Goal: Complete application form: Fill out and submit a form for a specific purpose

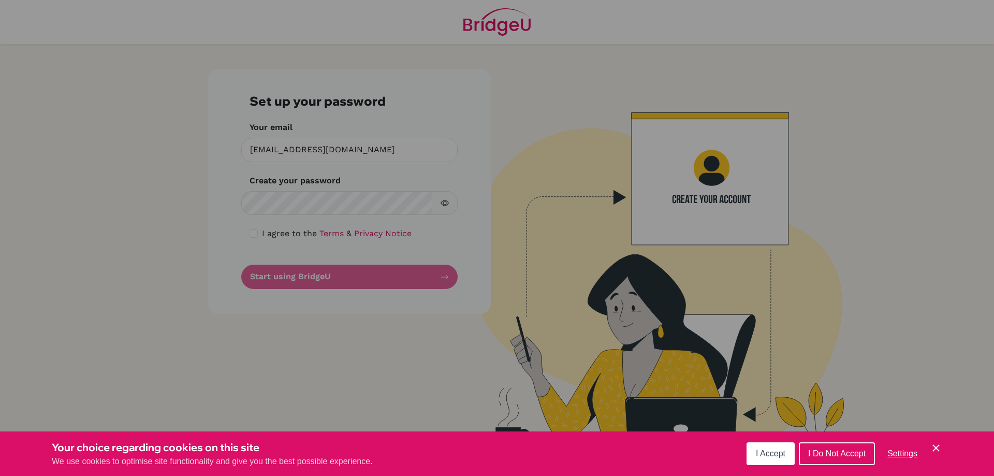
click at [828, 457] on button "I Do Not Accept" at bounding box center [837, 453] width 76 height 23
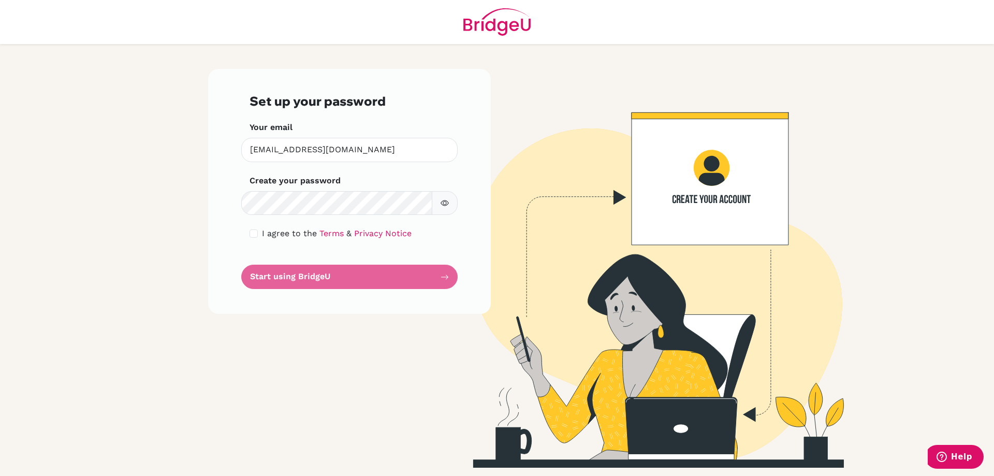
click at [262, 230] on span "I agree to the" at bounding box center [289, 233] width 55 height 10
click at [261, 232] on div "I agree to the Terms & Privacy Notice" at bounding box center [349, 233] width 200 height 12
click at [255, 233] on input "checkbox" at bounding box center [253, 233] width 8 height 8
checkbox input "true"
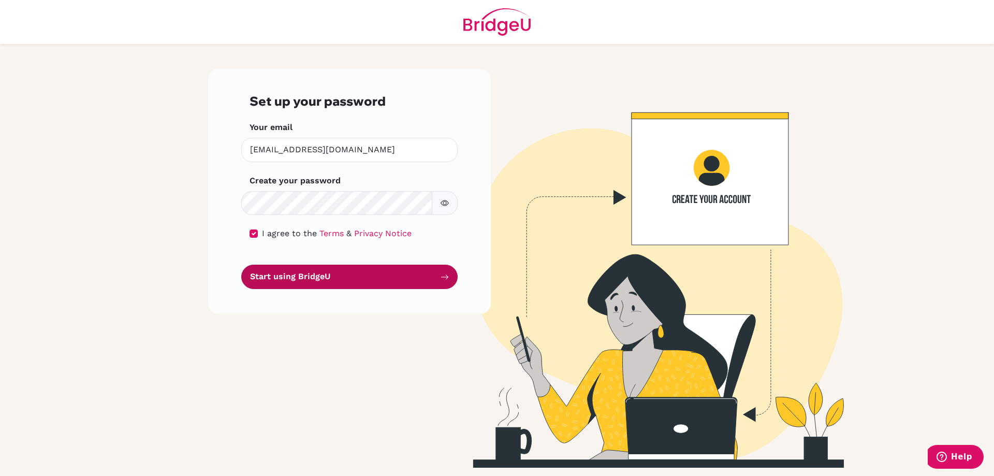
click at [368, 275] on button "Start using BridgeU" at bounding box center [349, 276] width 216 height 24
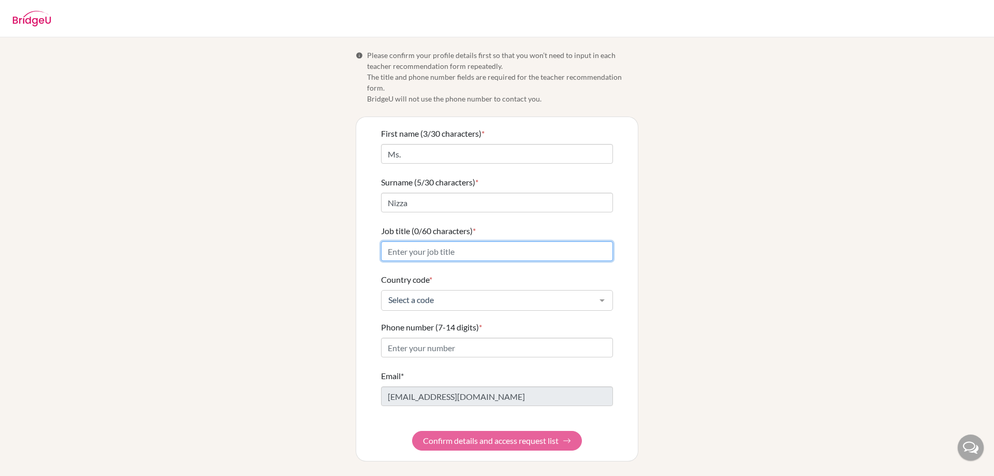
click at [514, 241] on input "Job title (0/60 characters) *" at bounding box center [497, 251] width 232 height 20
click at [412, 241] on input "English Department Head" at bounding box center [497, 251] width 232 height 20
type input "English & ELL Department Head"
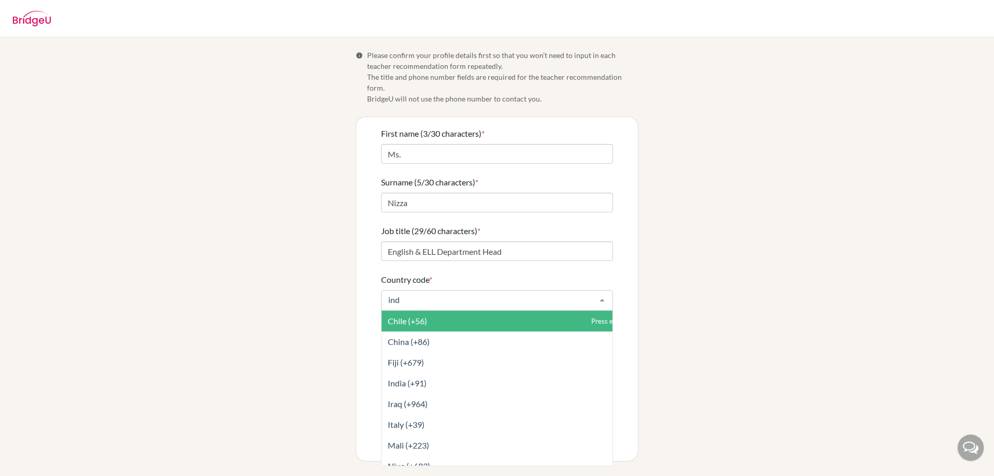
type input "indo"
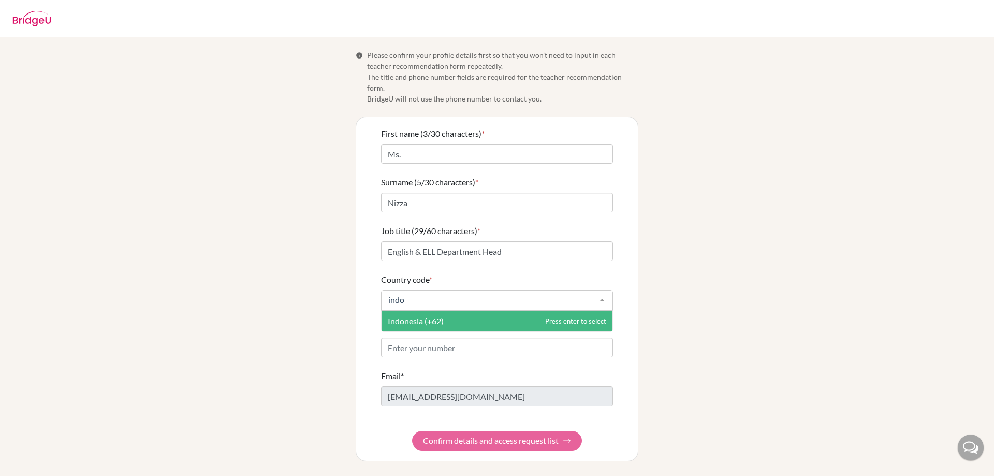
click at [511, 311] on span "Indonesia (+62)" at bounding box center [496, 321] width 231 height 21
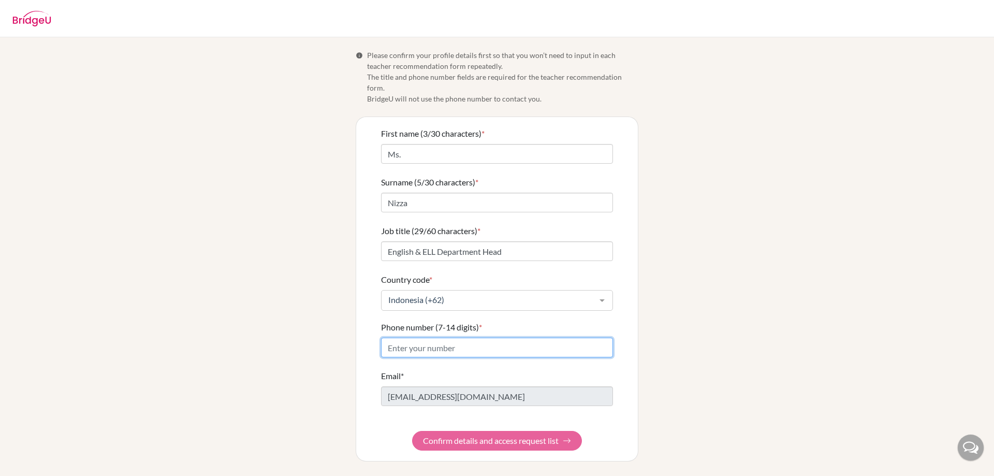
click at [495, 338] on input "Phone number (7-14 digits) *" at bounding box center [497, 347] width 232 height 20
type input "085225499721"
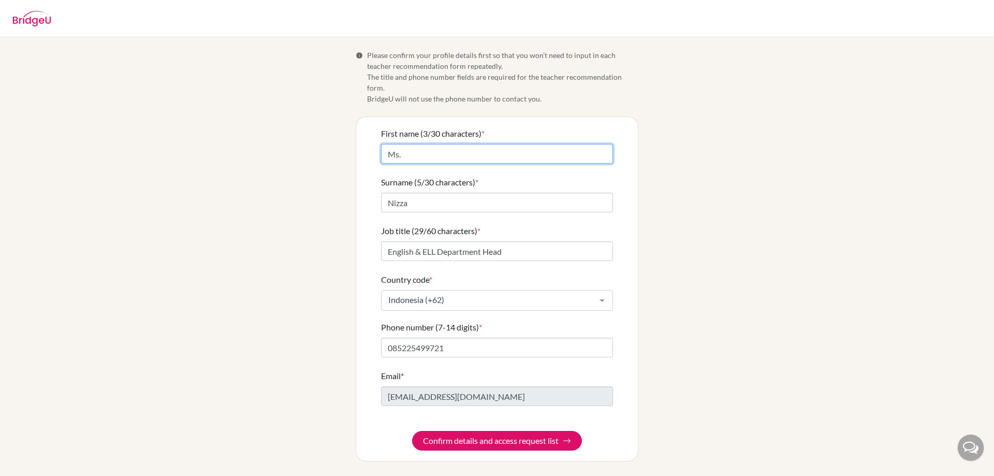
click at [508, 146] on input "Ms." at bounding box center [497, 154] width 232 height 20
type input "Miss"
click at [629, 398] on div "First name (4/30 characters) * Miss Surname (5/30 characters) * Nizza Job title…" at bounding box center [497, 289] width 282 height 344
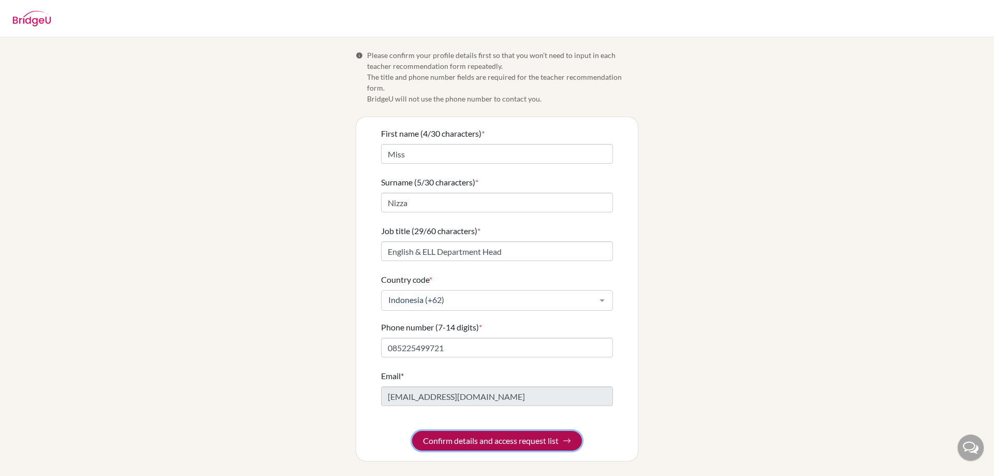
click at [545, 431] on button "Confirm details and access request list" at bounding box center [497, 441] width 170 height 20
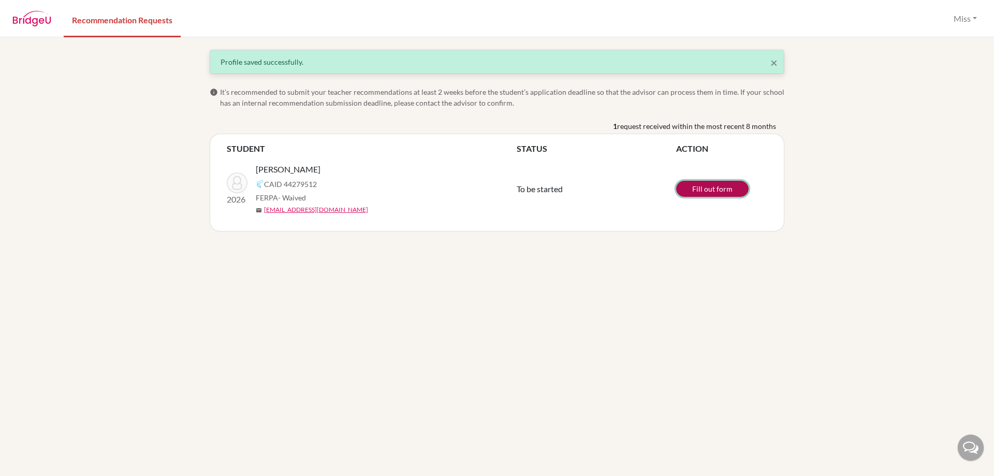
click at [712, 193] on link "Fill out form" at bounding box center [712, 189] width 72 height 16
